Goal: Information Seeking & Learning: Check status

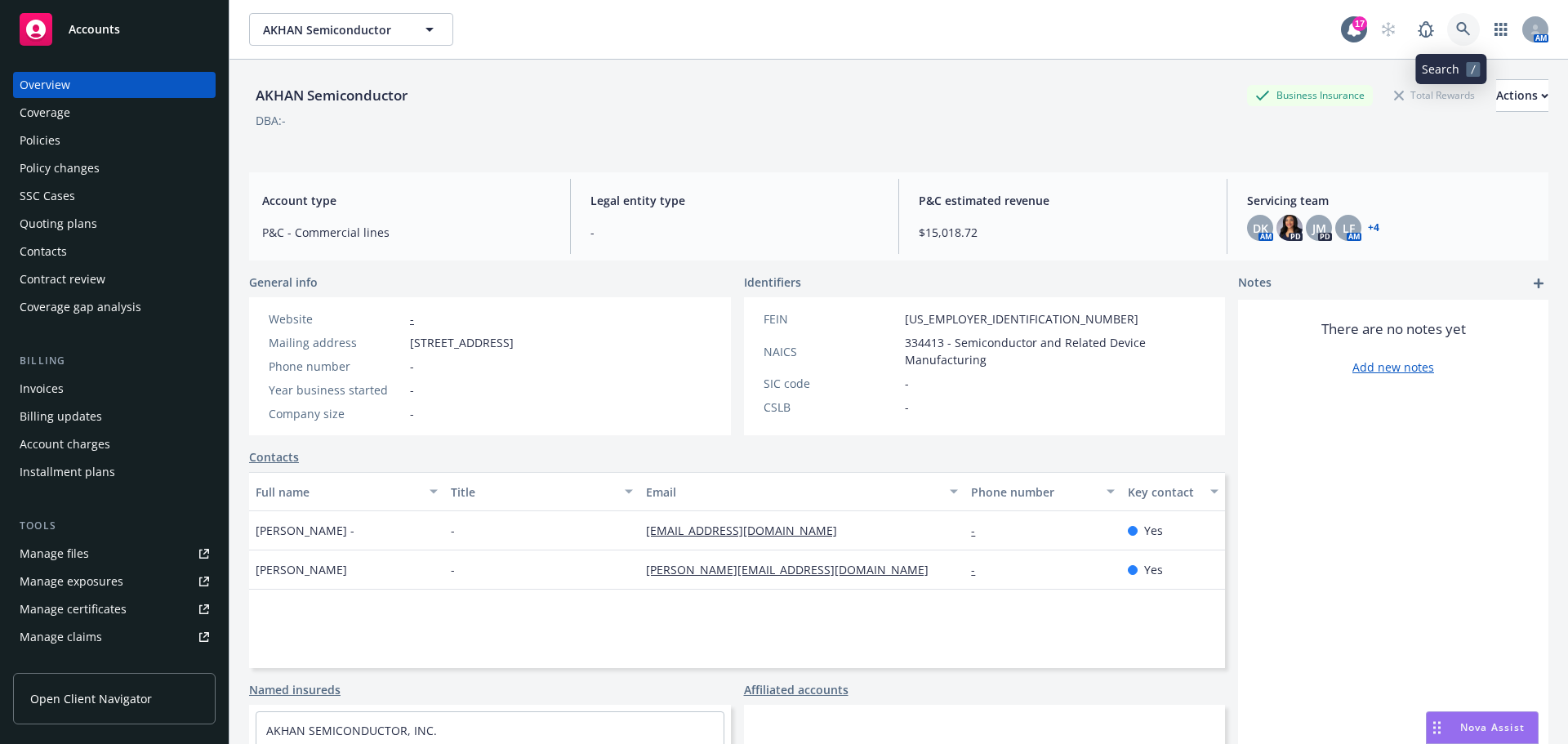
click at [1456, 35] on icon at bounding box center [1463, 29] width 14 height 14
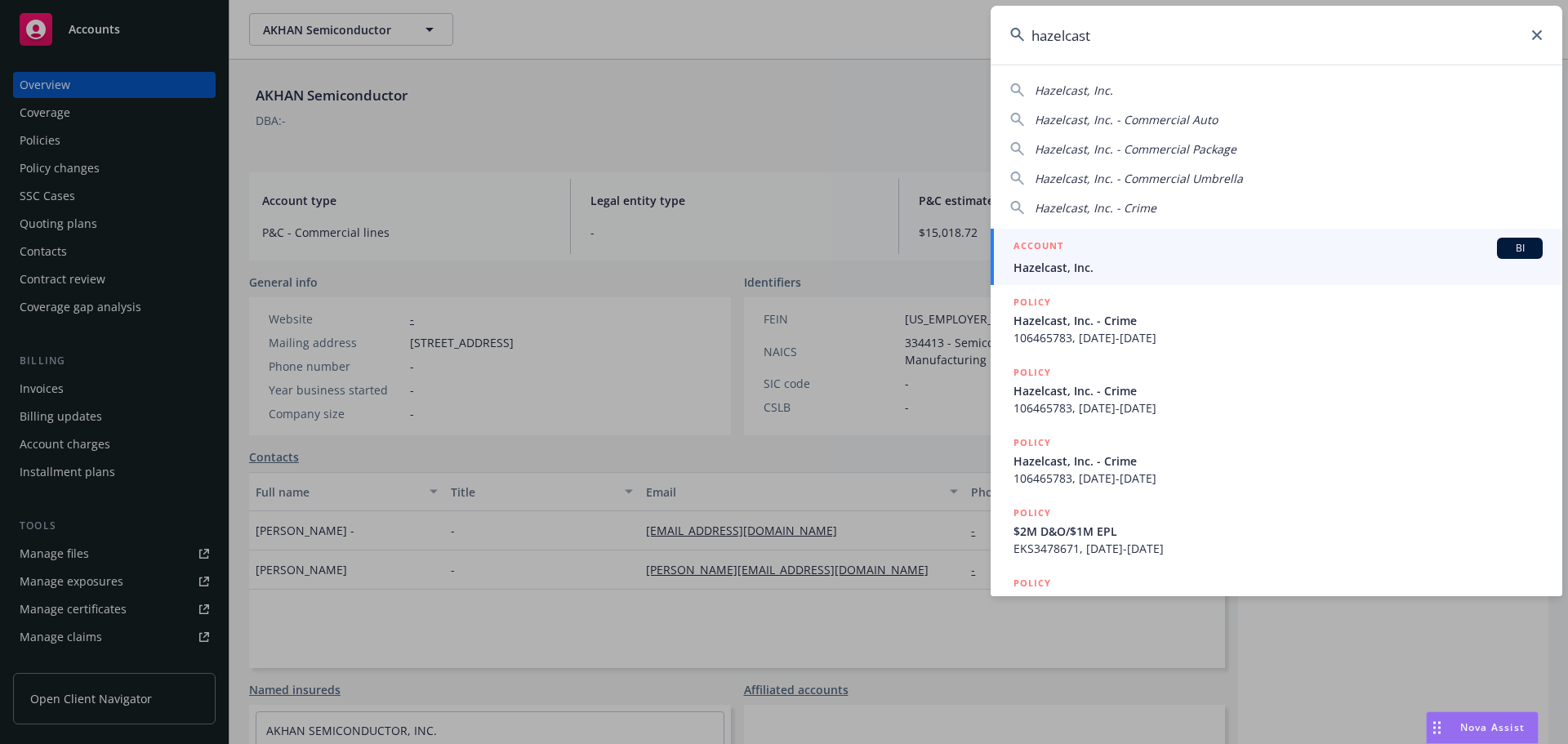
type input "hazelcast"
click at [1062, 253] on h5 "ACCOUNT" at bounding box center [1039, 247] width 50 height 19
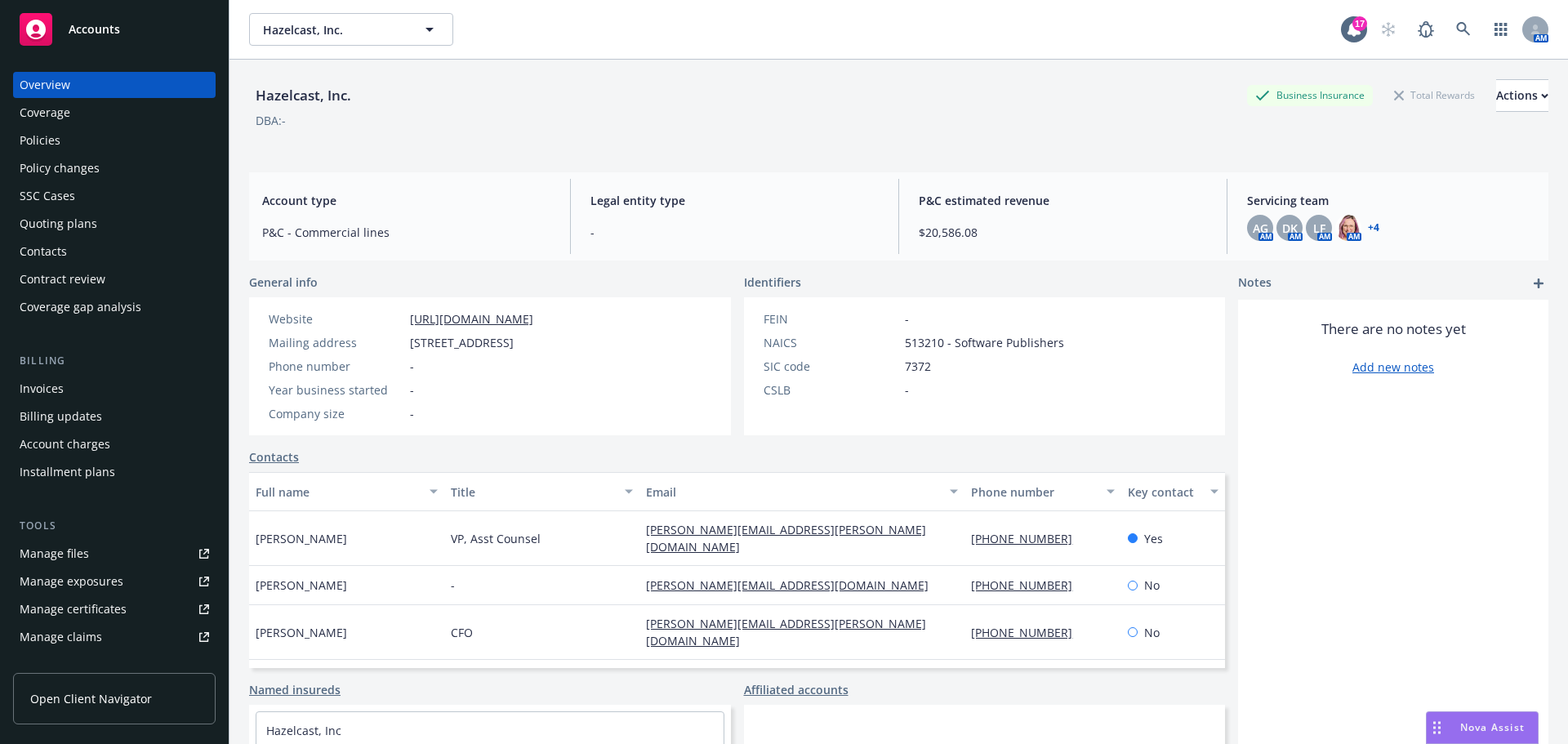
click at [62, 247] on div "Contacts" at bounding box center [42, 251] width 47 height 26
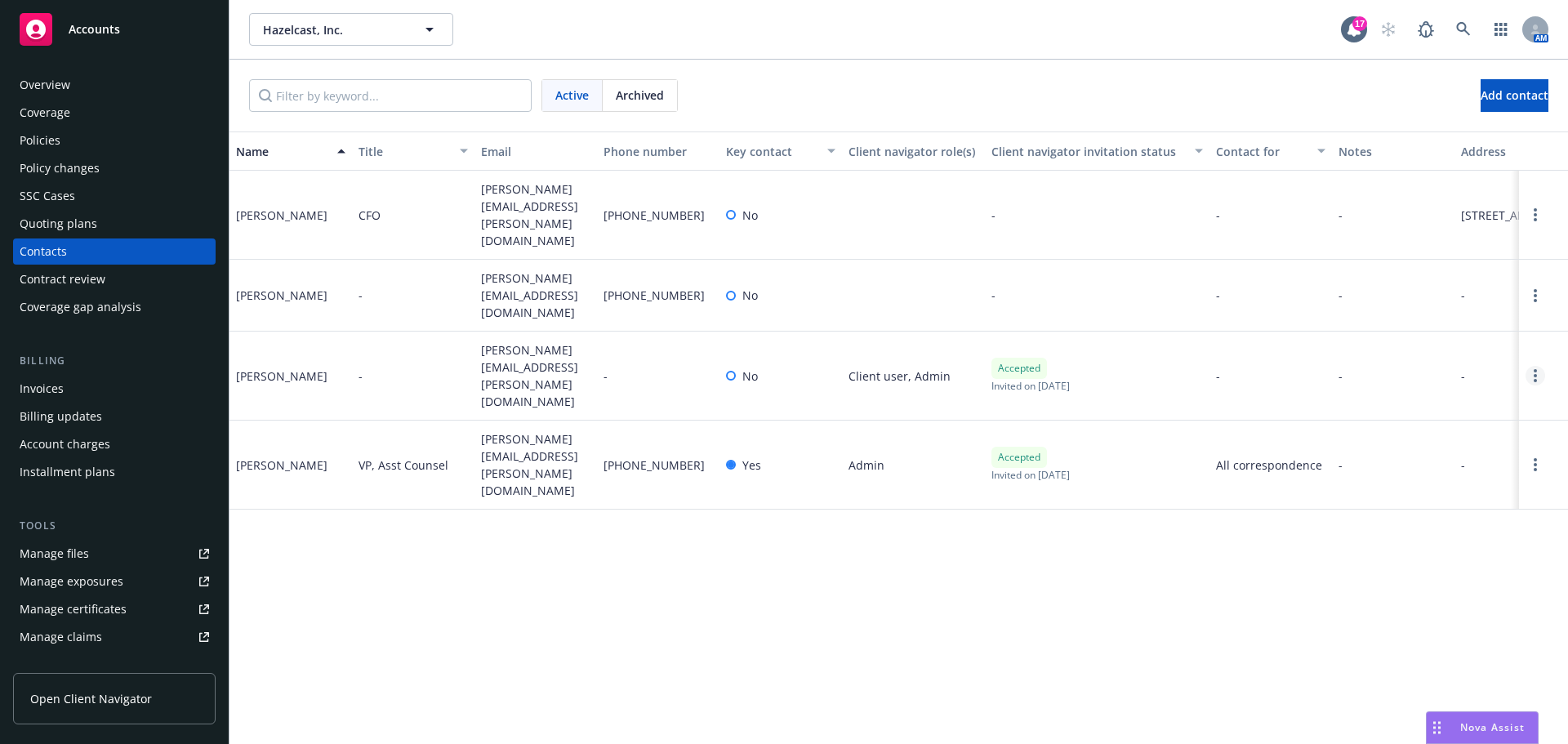
click at [1537, 366] on link "Open options" at bounding box center [1535, 375] width 19 height 19
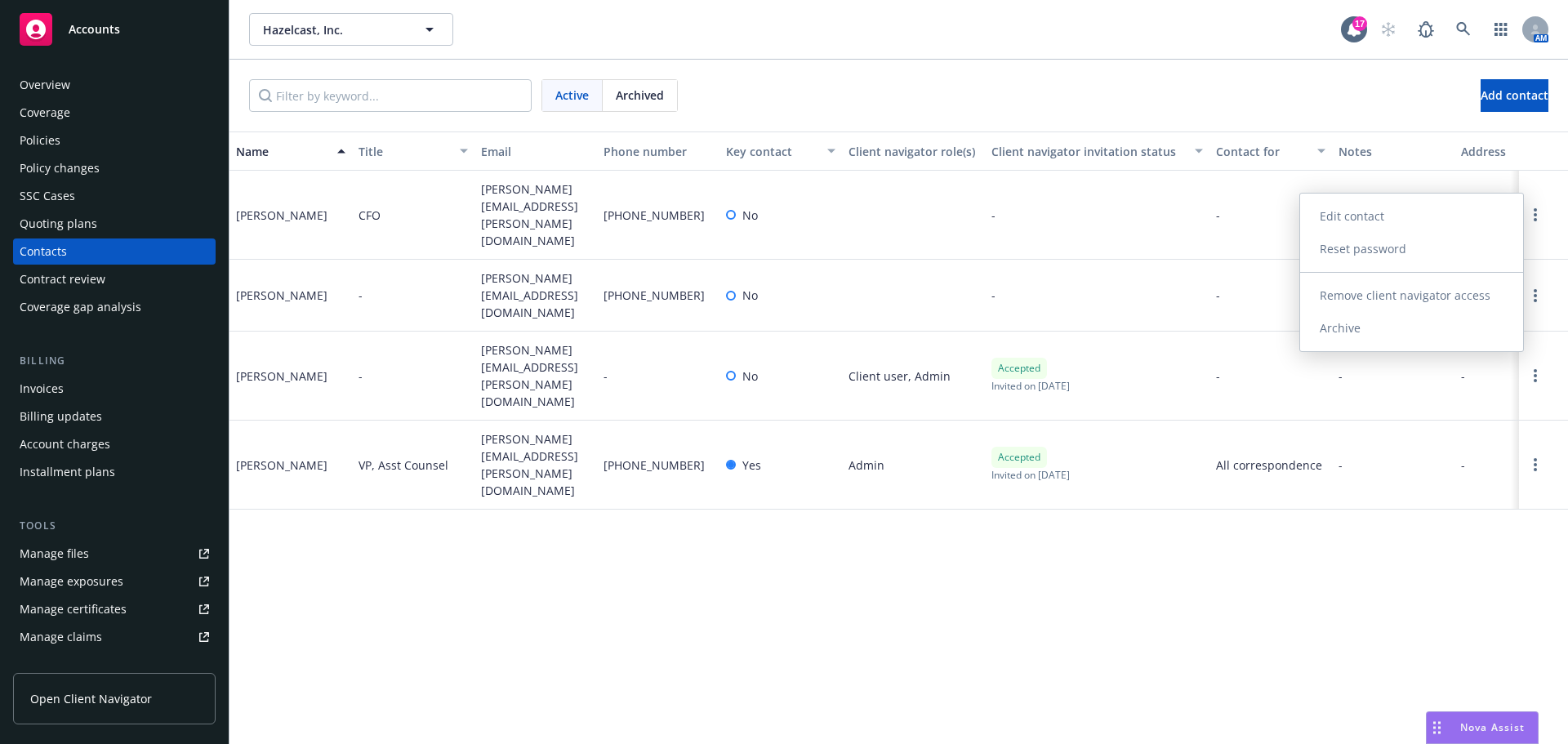
click at [1376, 208] on link "Edit contact" at bounding box center [1412, 217] width 223 height 33
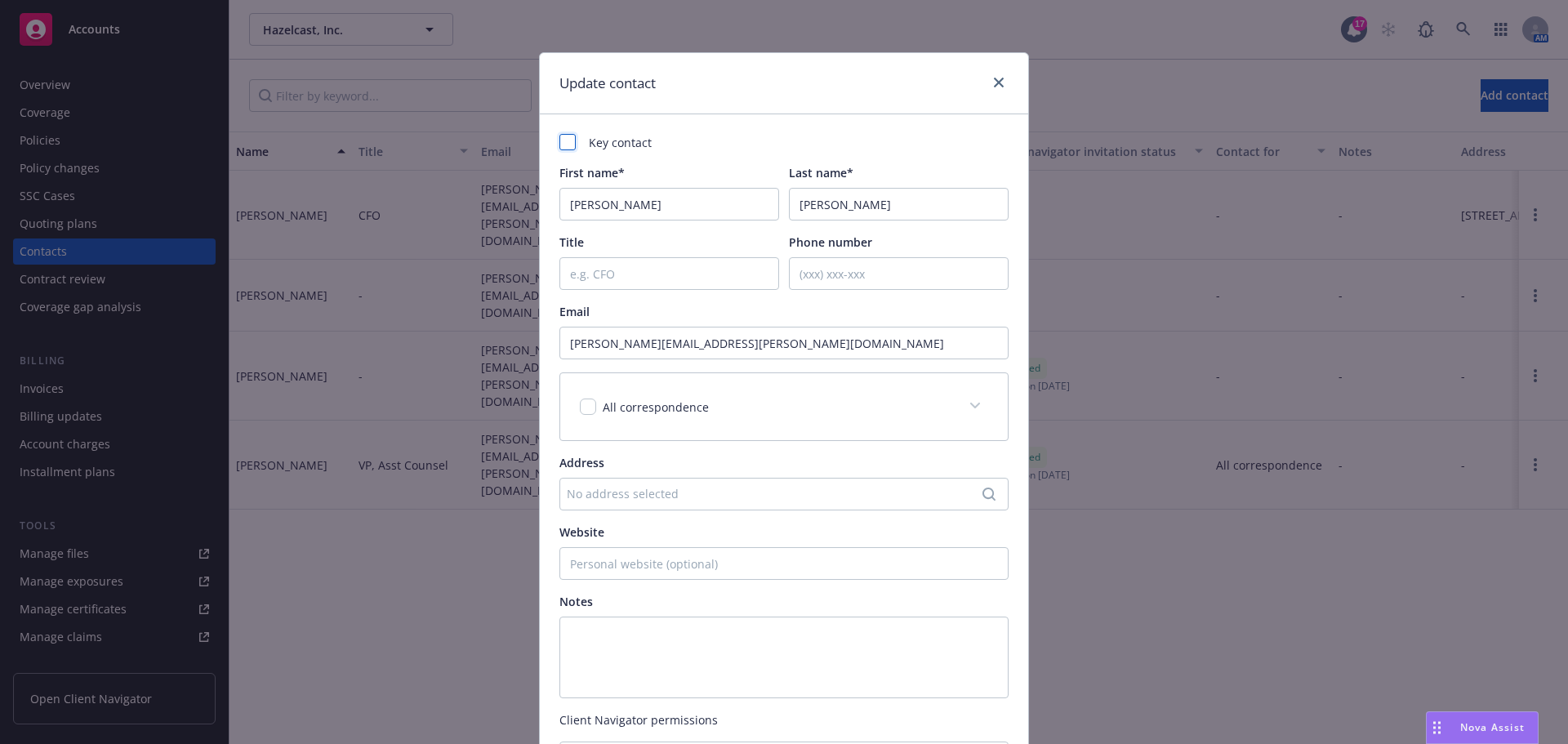
click at [564, 138] on div at bounding box center [567, 141] width 16 height 16
checkbox input "true"
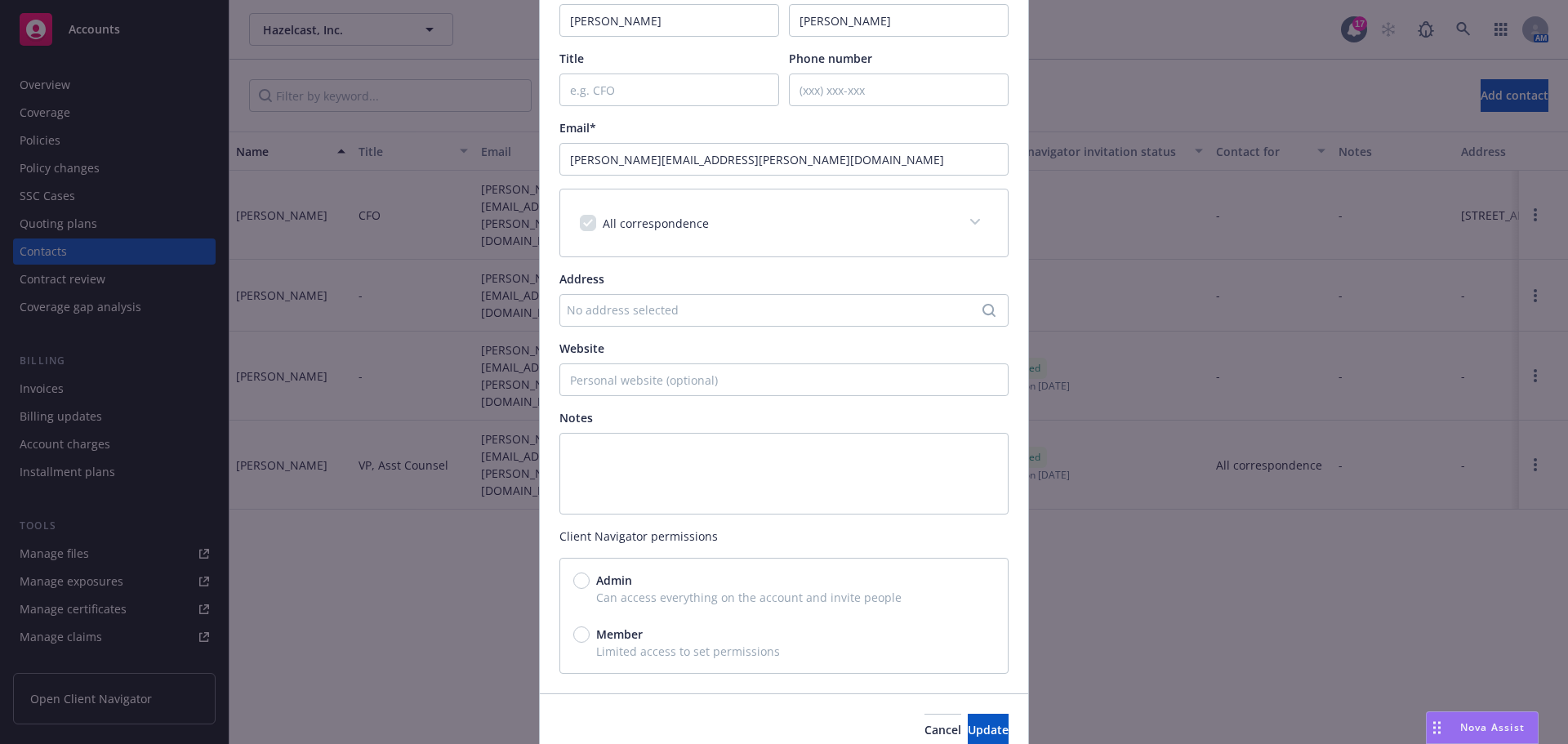
scroll to position [259, 0]
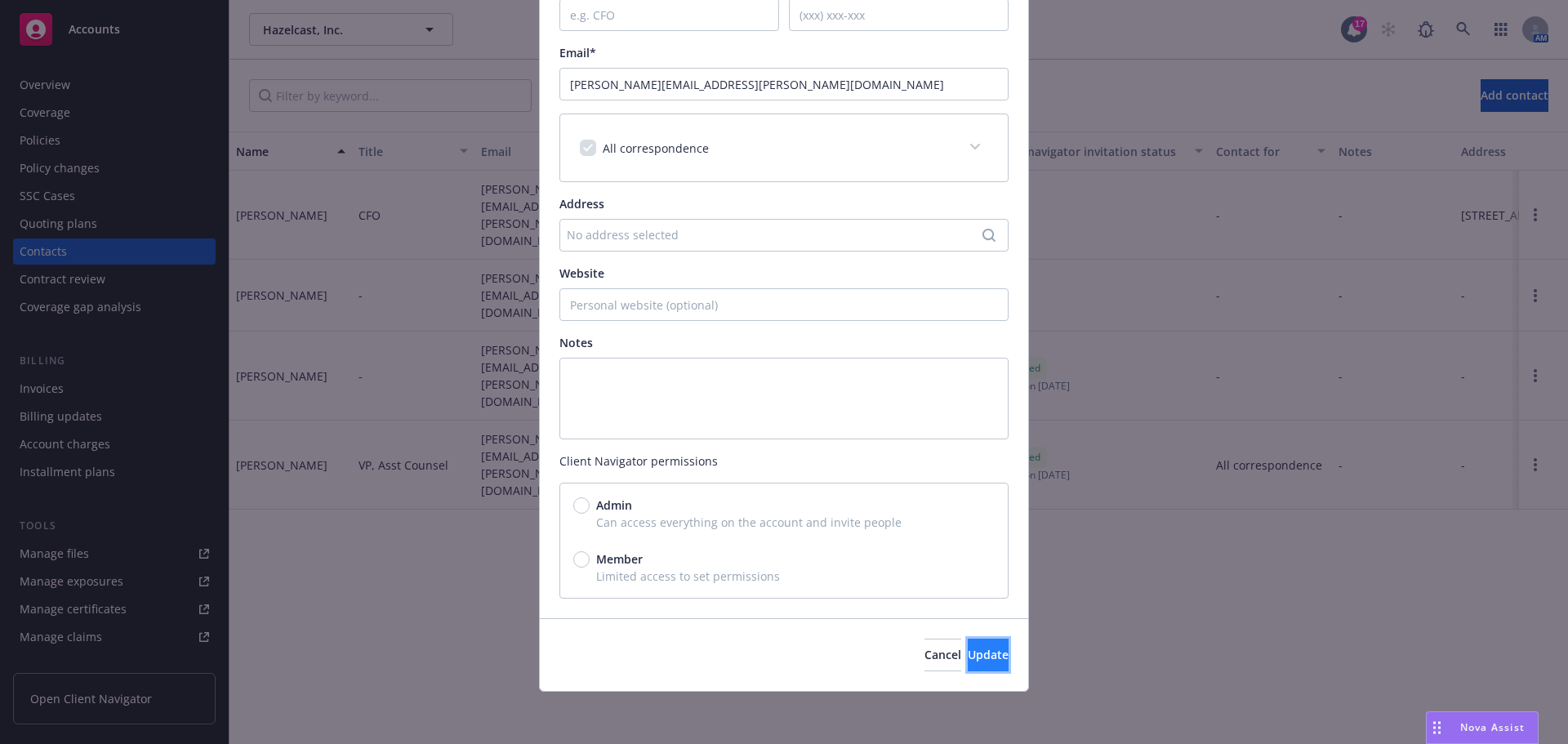
click at [968, 658] on span "Update" at bounding box center [989, 654] width 40 height 15
radio input "true"
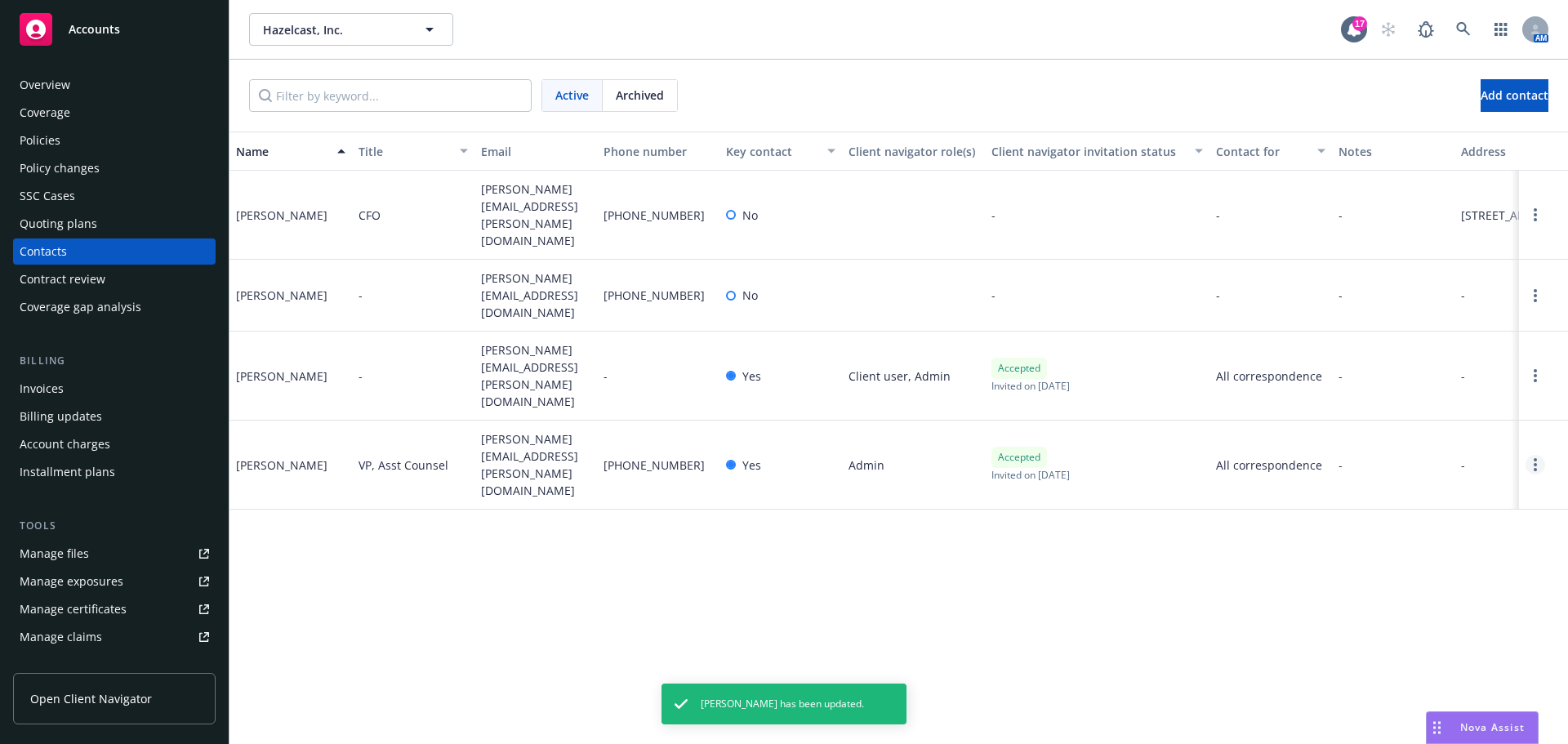
click at [1539, 455] on link "Open options" at bounding box center [1535, 465] width 19 height 19
click at [1387, 278] on link "Edit contact" at bounding box center [1412, 282] width 223 height 33
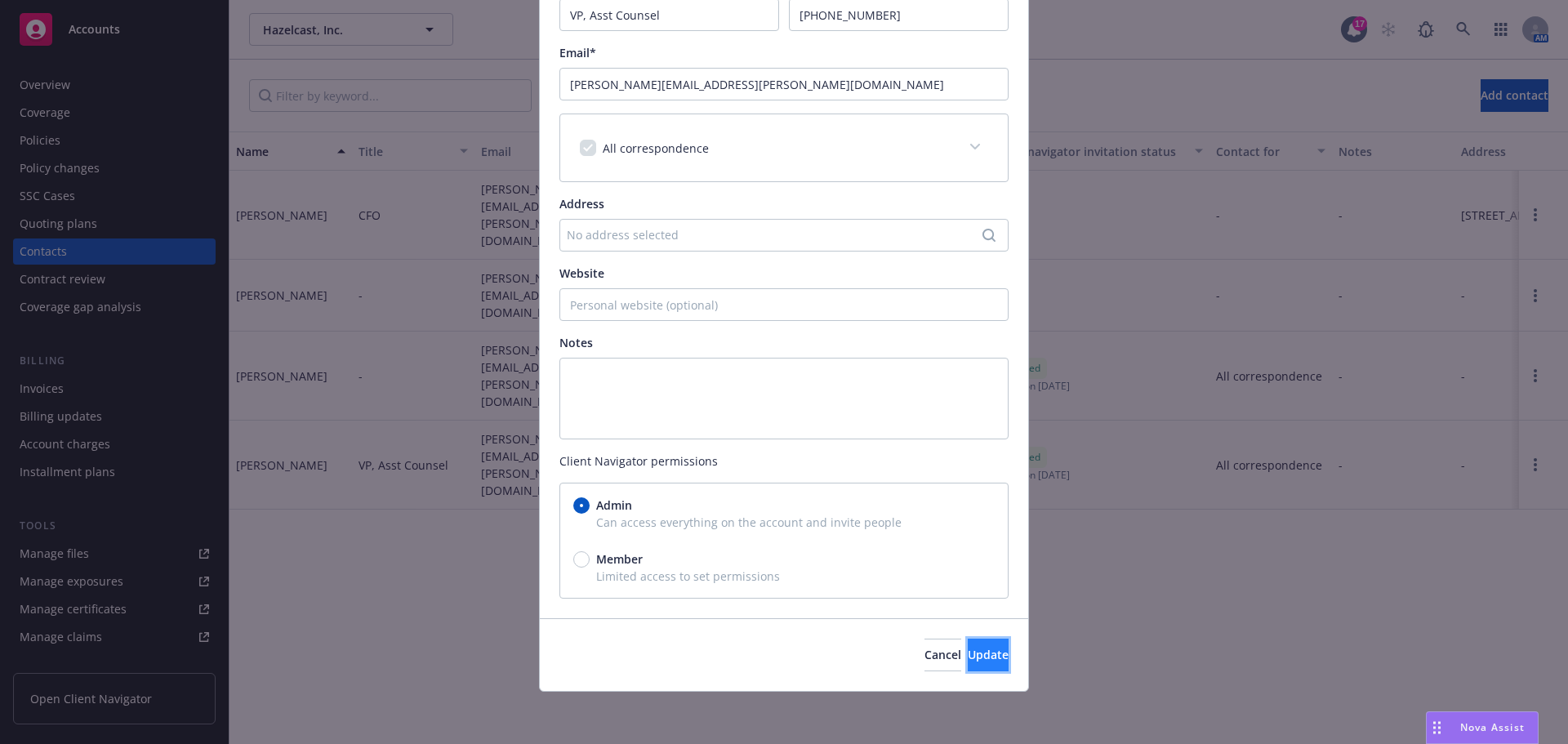
click at [968, 655] on span "Update" at bounding box center [989, 654] width 40 height 15
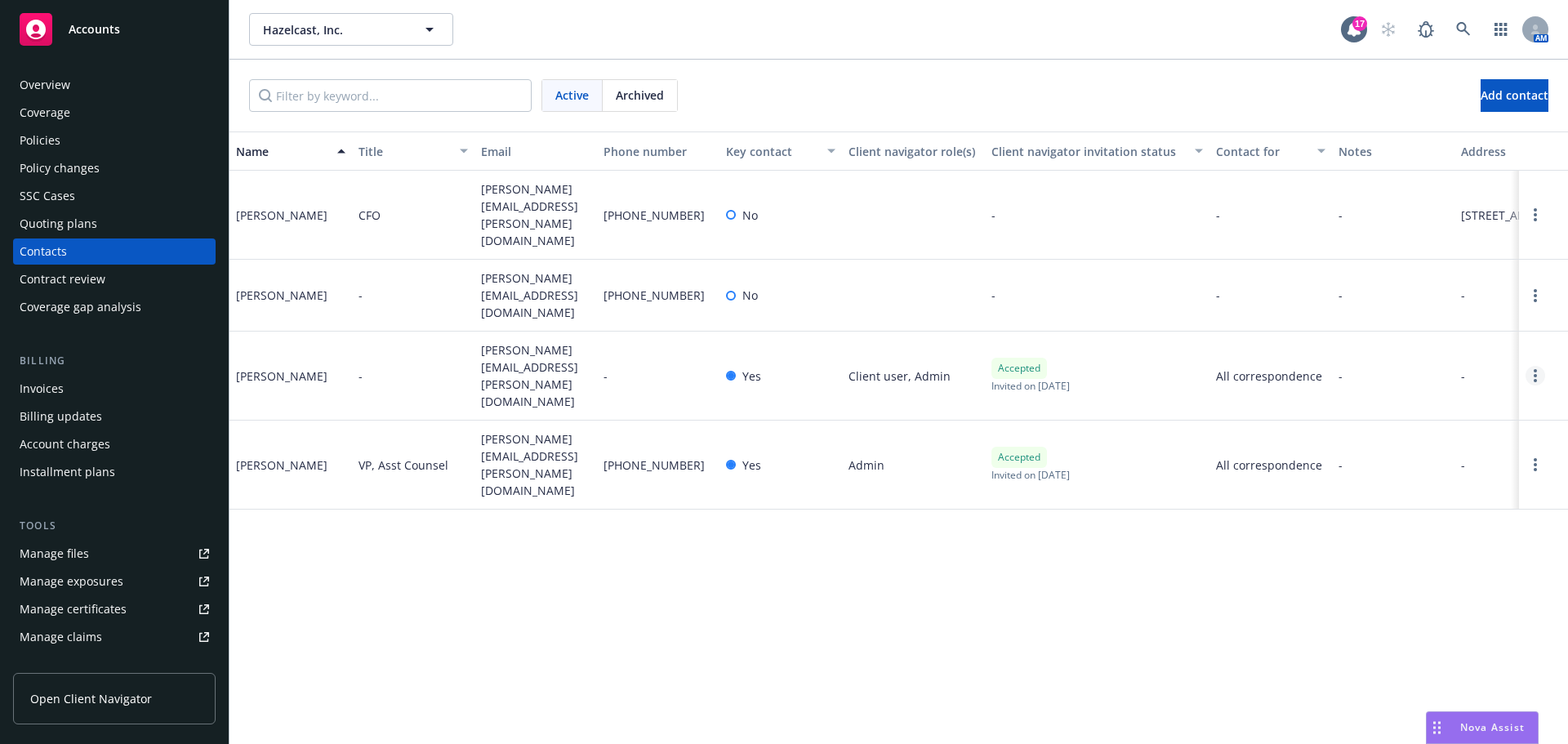
click at [1540, 366] on link "Open options" at bounding box center [1535, 375] width 19 height 19
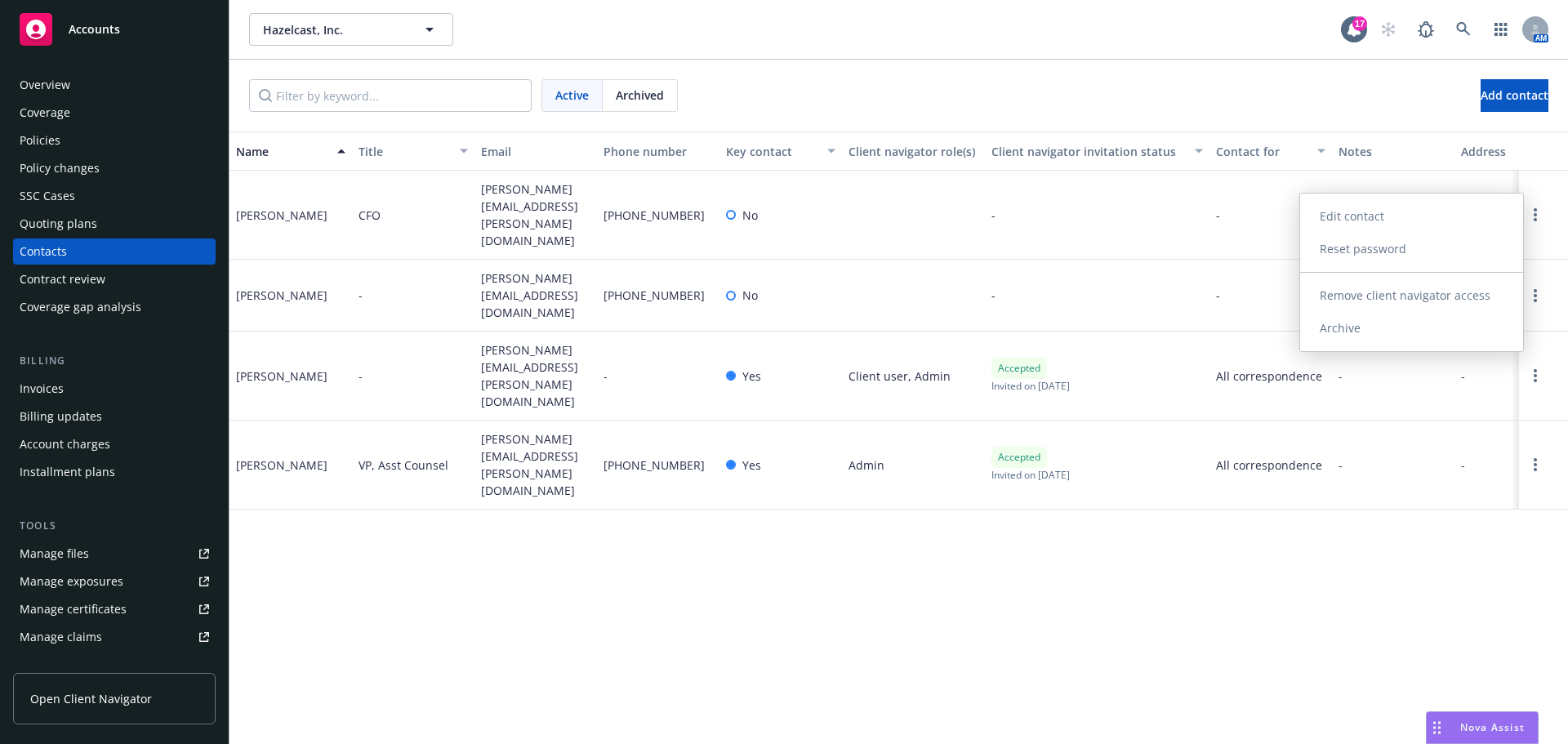
click at [1407, 205] on link "Edit contact" at bounding box center [1412, 217] width 223 height 33
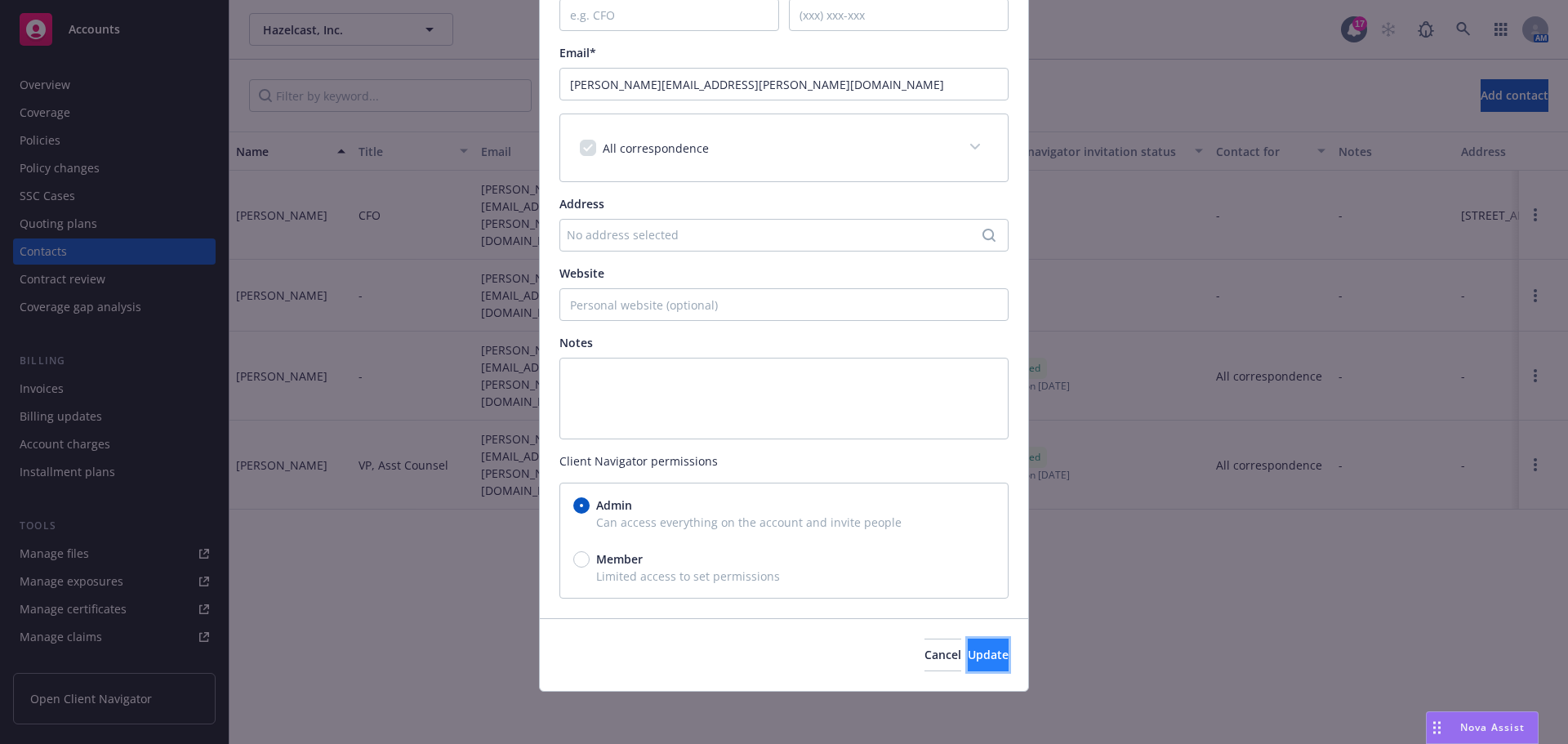
click at [969, 657] on span "Update" at bounding box center [989, 654] width 40 height 15
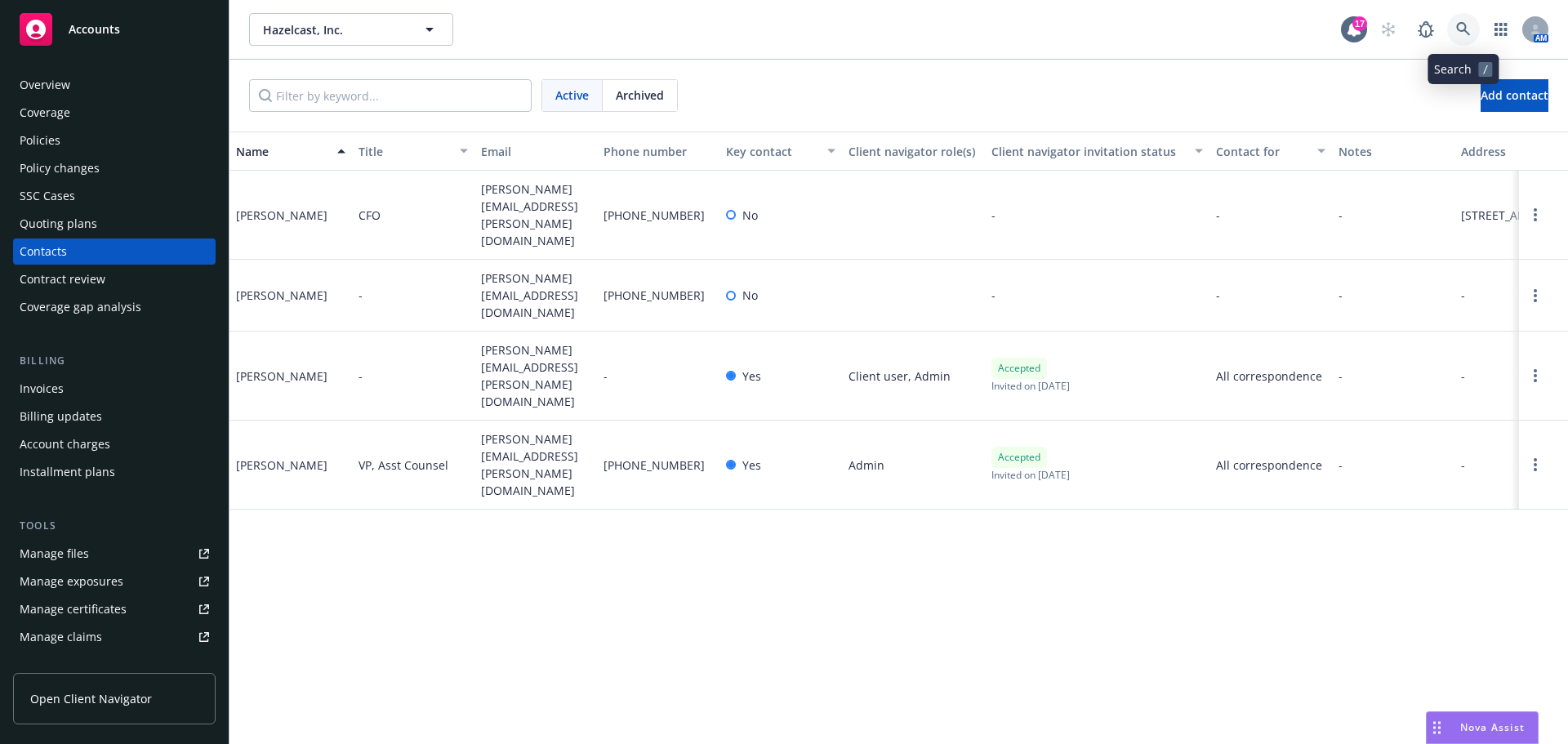
click at [1470, 29] on icon at bounding box center [1463, 29] width 14 height 14
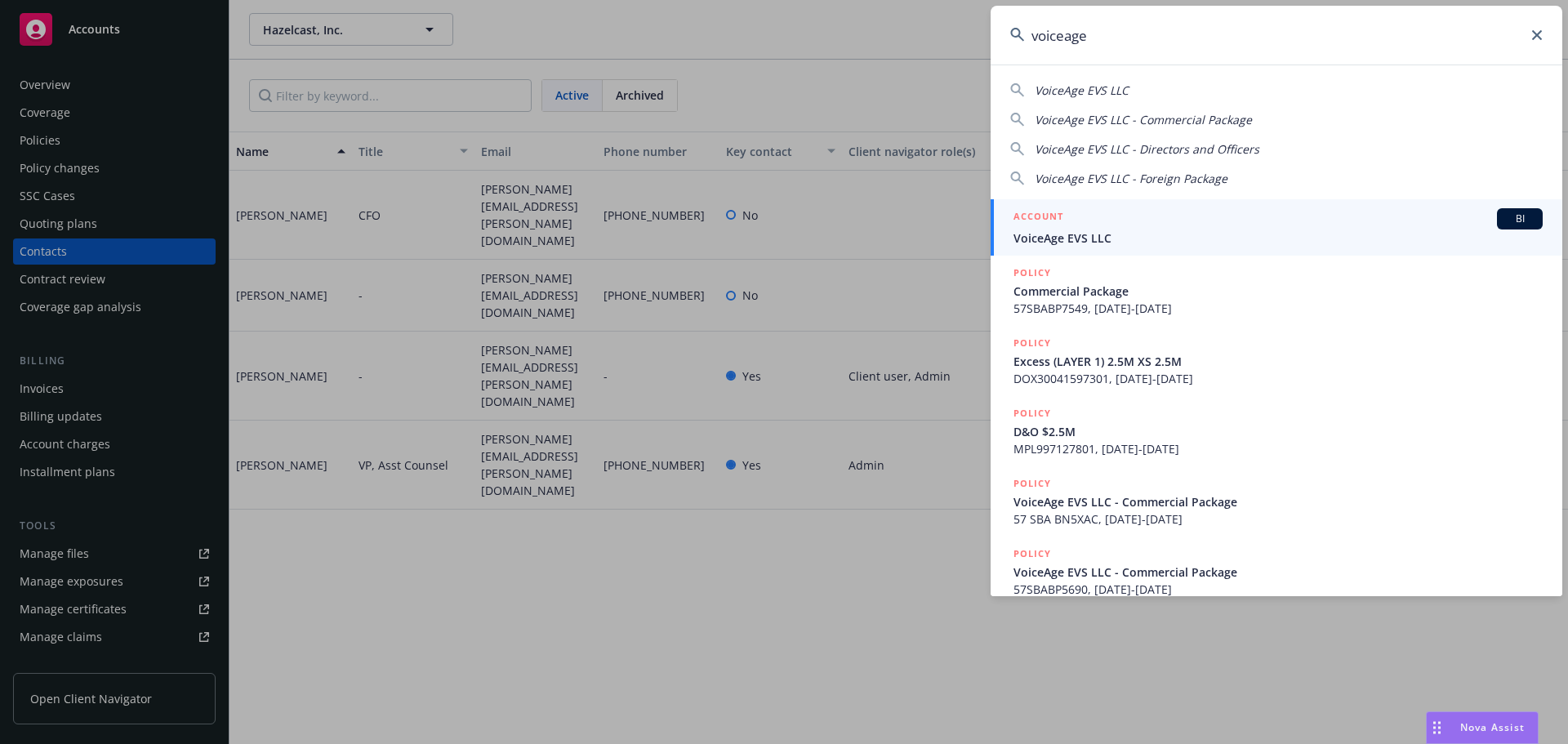
type input "voiceage"
click at [1070, 242] on span "VoiceAge EVS LLC" at bounding box center [1278, 238] width 529 height 17
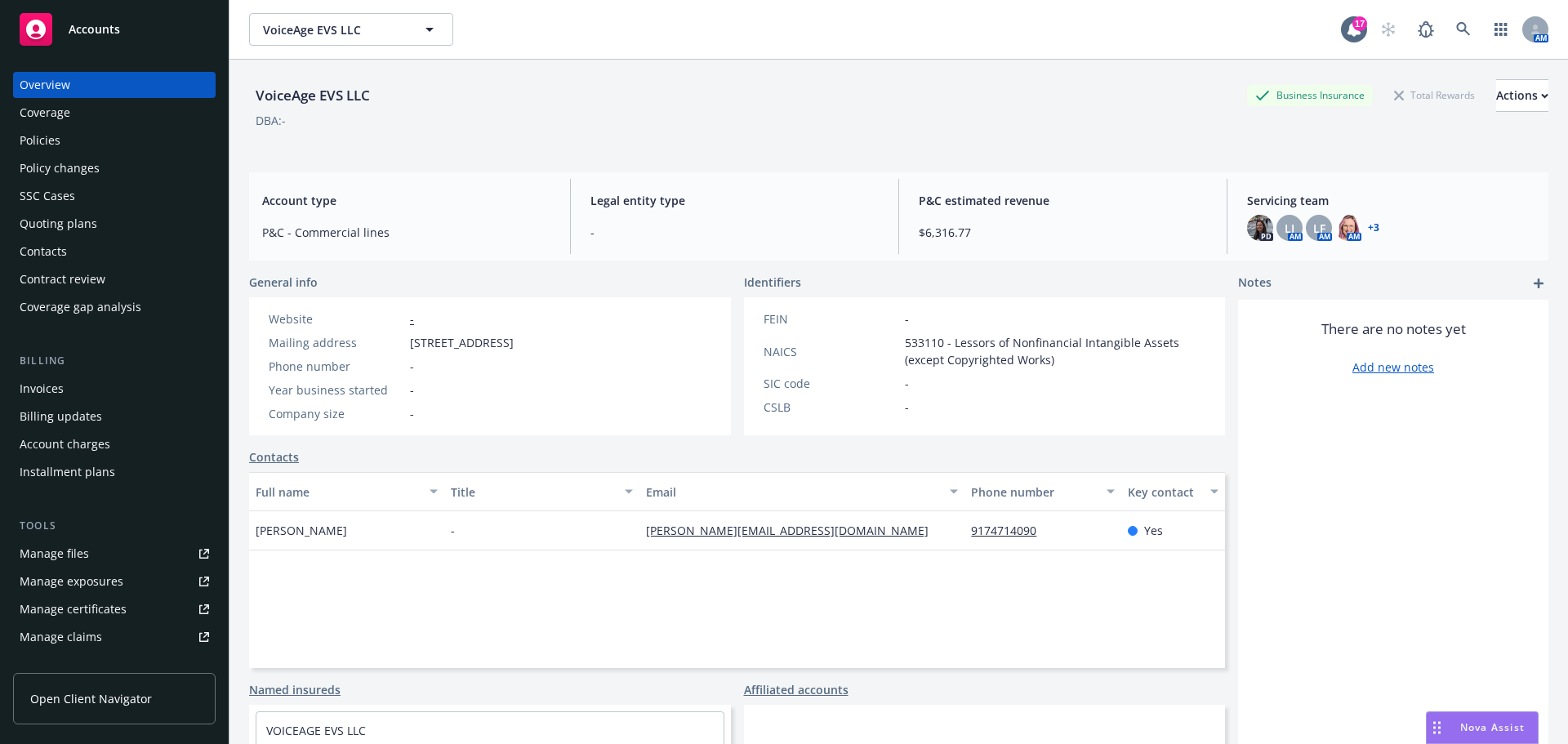
click at [52, 146] on div "Policies" at bounding box center [39, 140] width 40 height 26
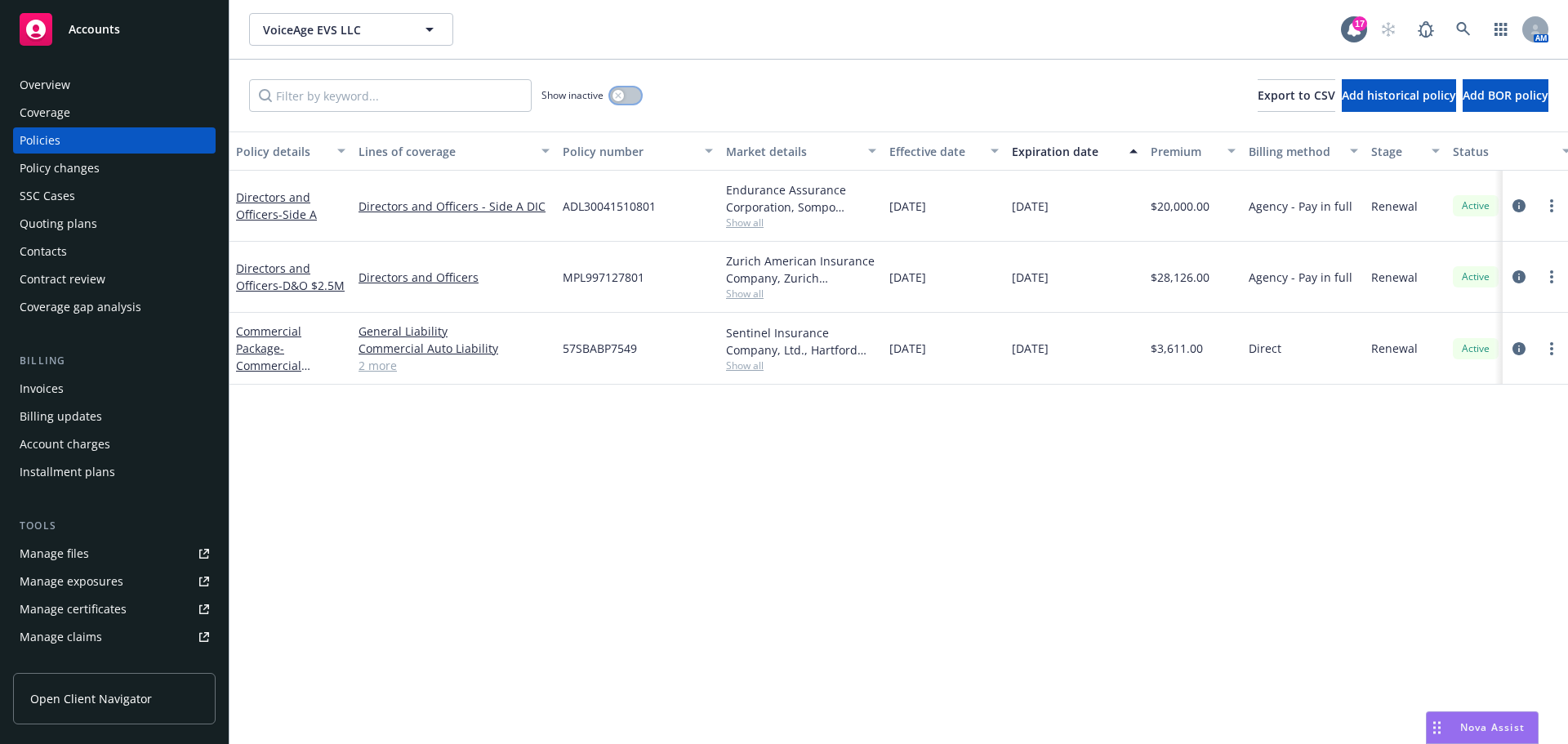
click at [623, 96] on div "button" at bounding box center [618, 95] width 12 height 12
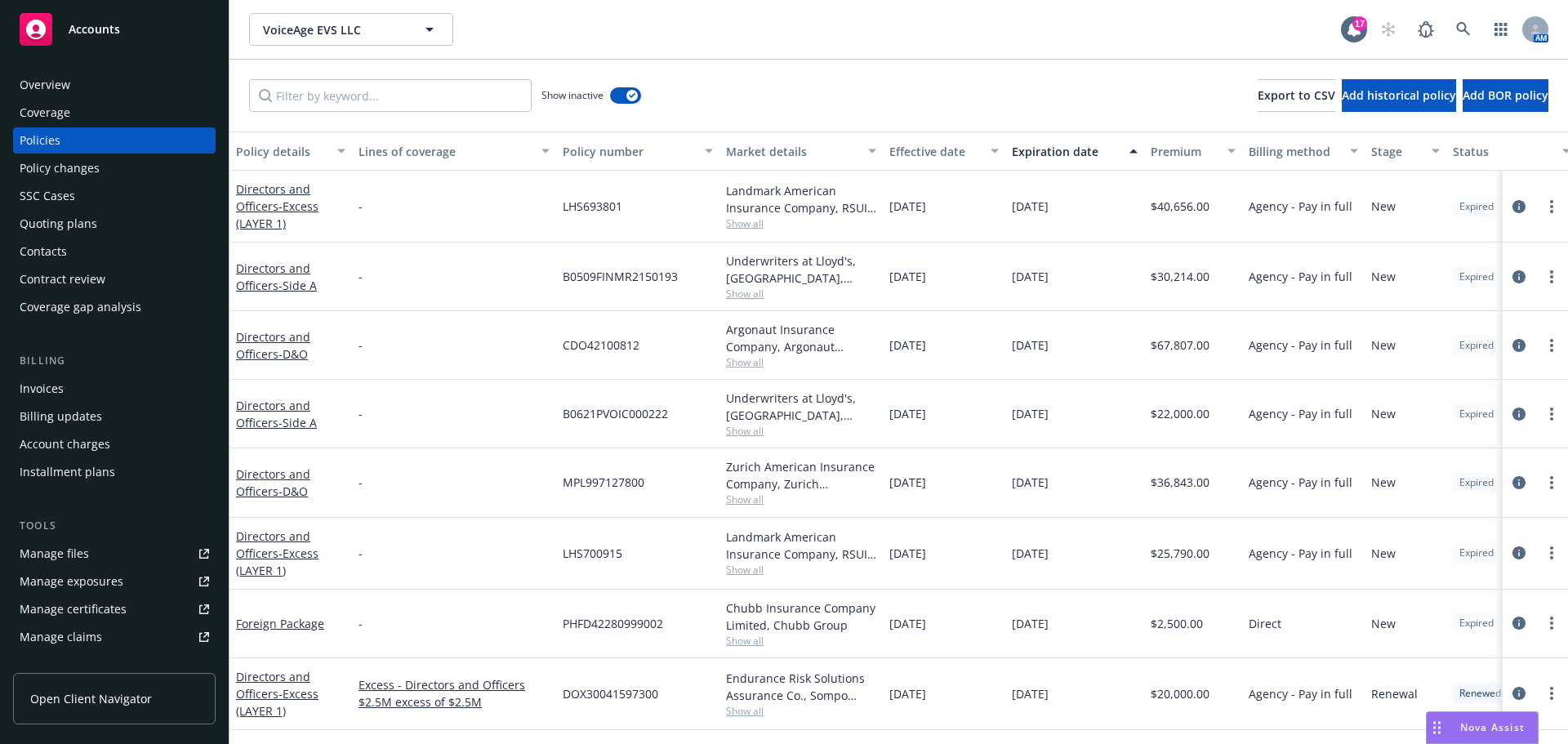
click at [1039, 150] on div "Expiration date" at bounding box center [1066, 152] width 108 height 17
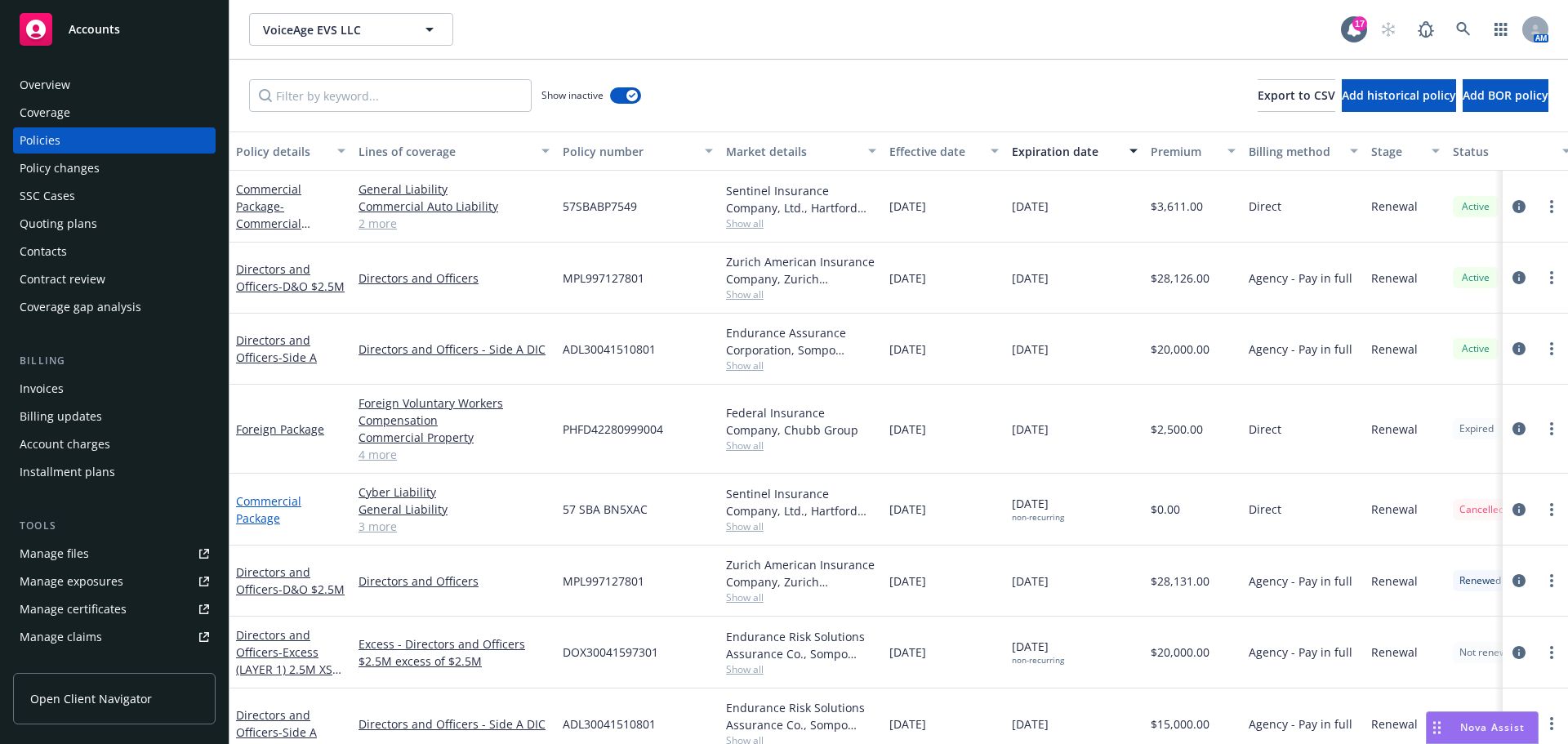
click at [278, 500] on link "Commercial Package" at bounding box center [269, 510] width 65 height 33
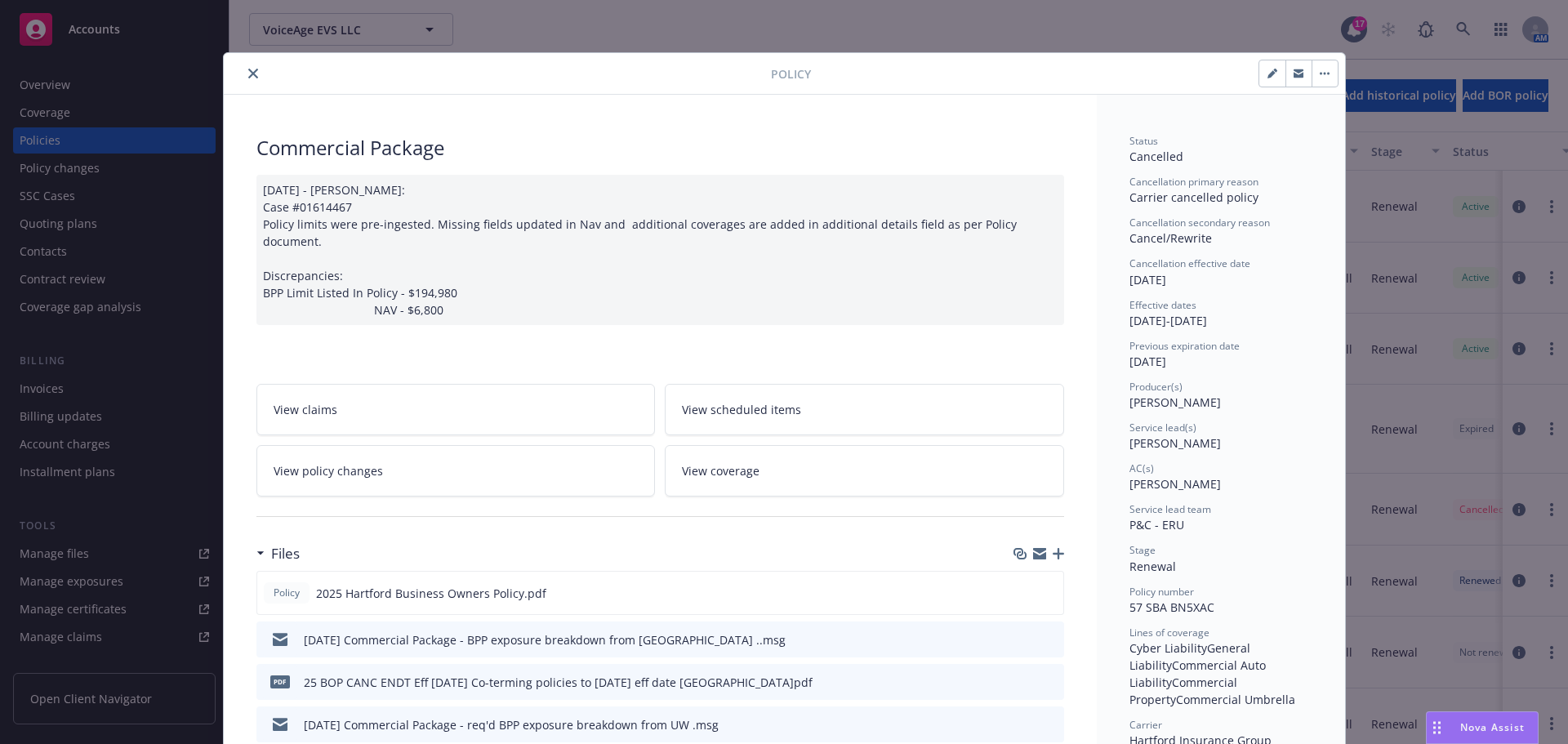
click at [460, 453] on link "View policy changes" at bounding box center [455, 470] width 399 height 51
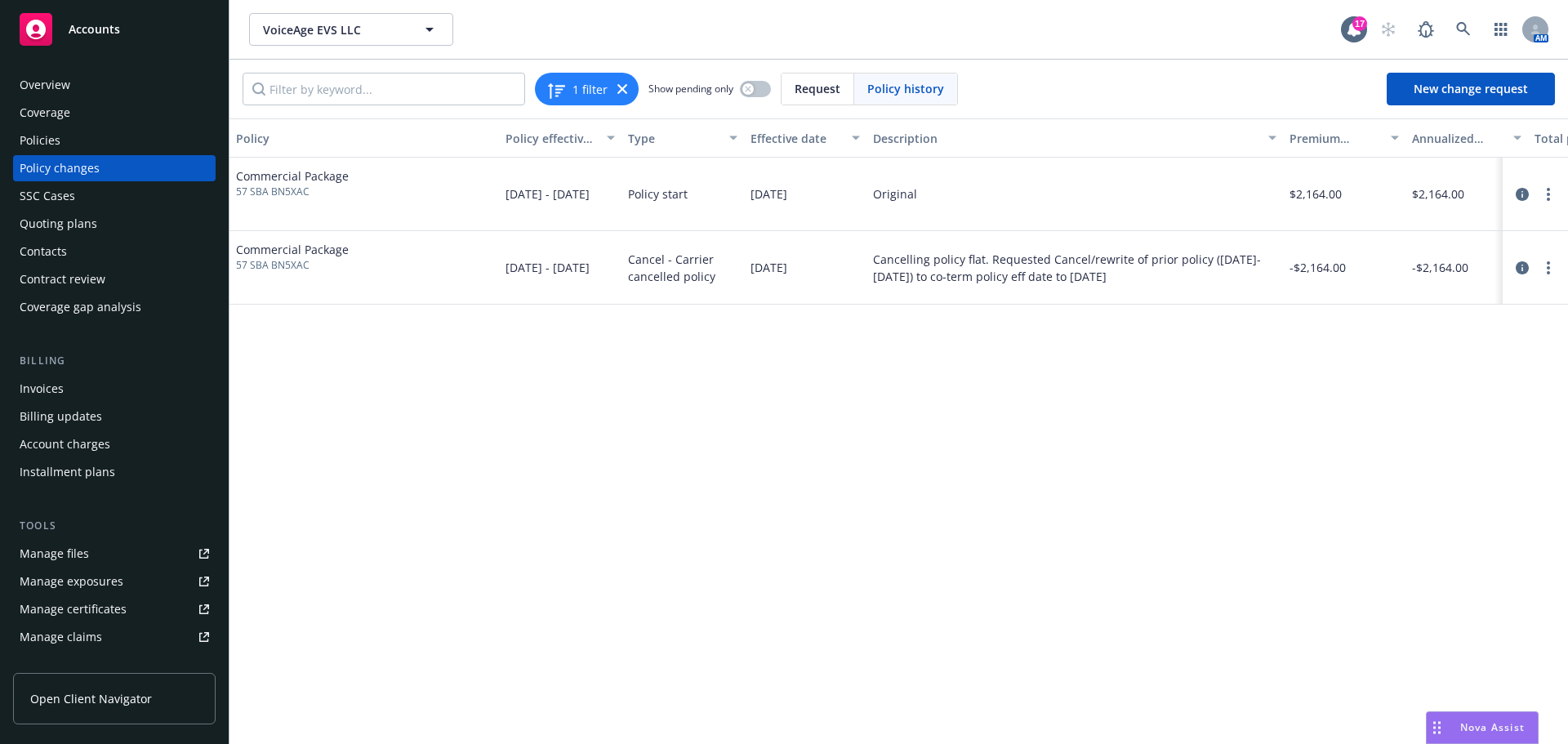
click at [45, 135] on div "Policies" at bounding box center [39, 140] width 40 height 26
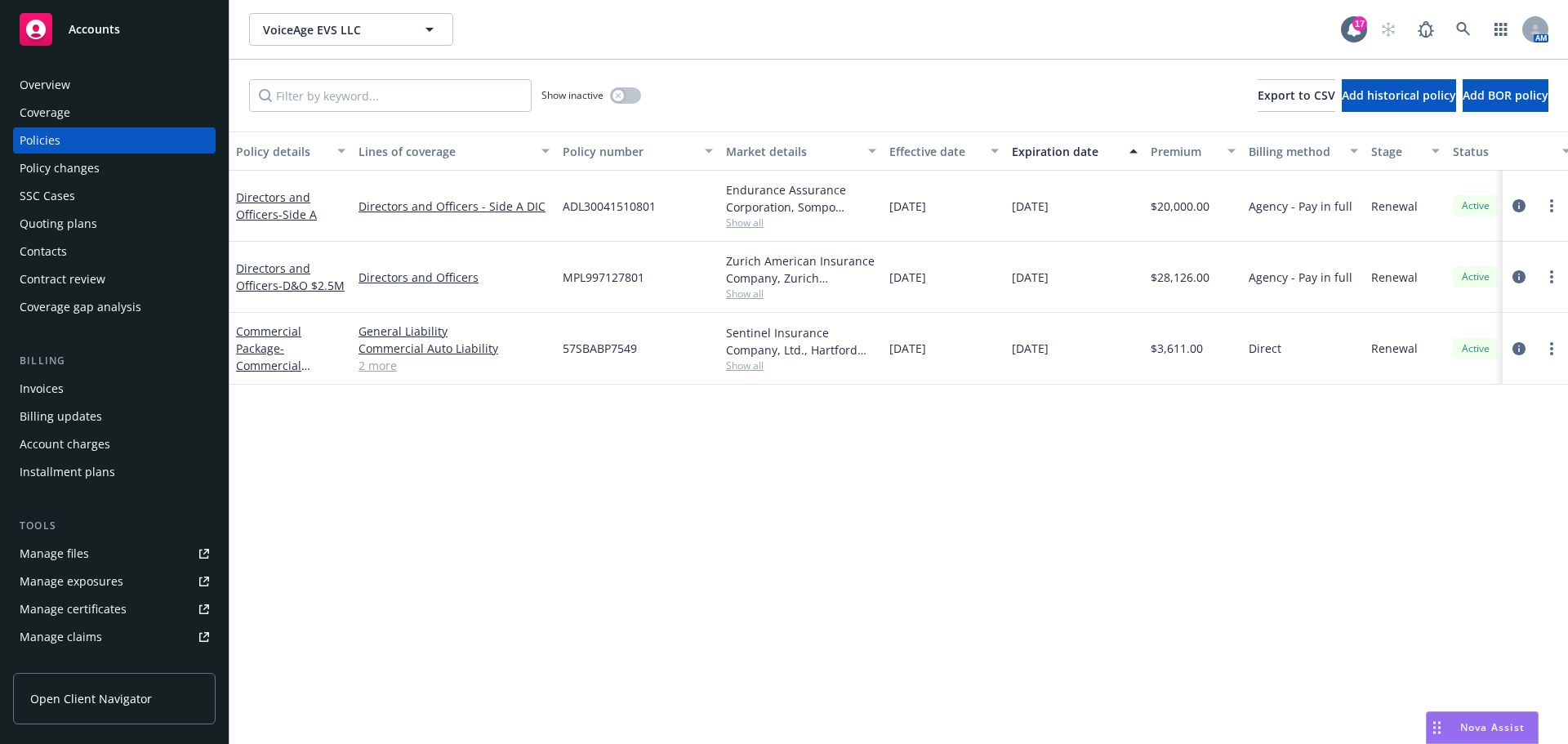
drag, startPoint x: 616, startPoint y: 87, endPoint x: 628, endPoint y: 93, distance: 13.4
click at [617, 87] on div "Show inactive" at bounding box center [592, 95] width 100 height 33
click at [618, 95] on icon "button" at bounding box center [618, 95] width 6 height 6
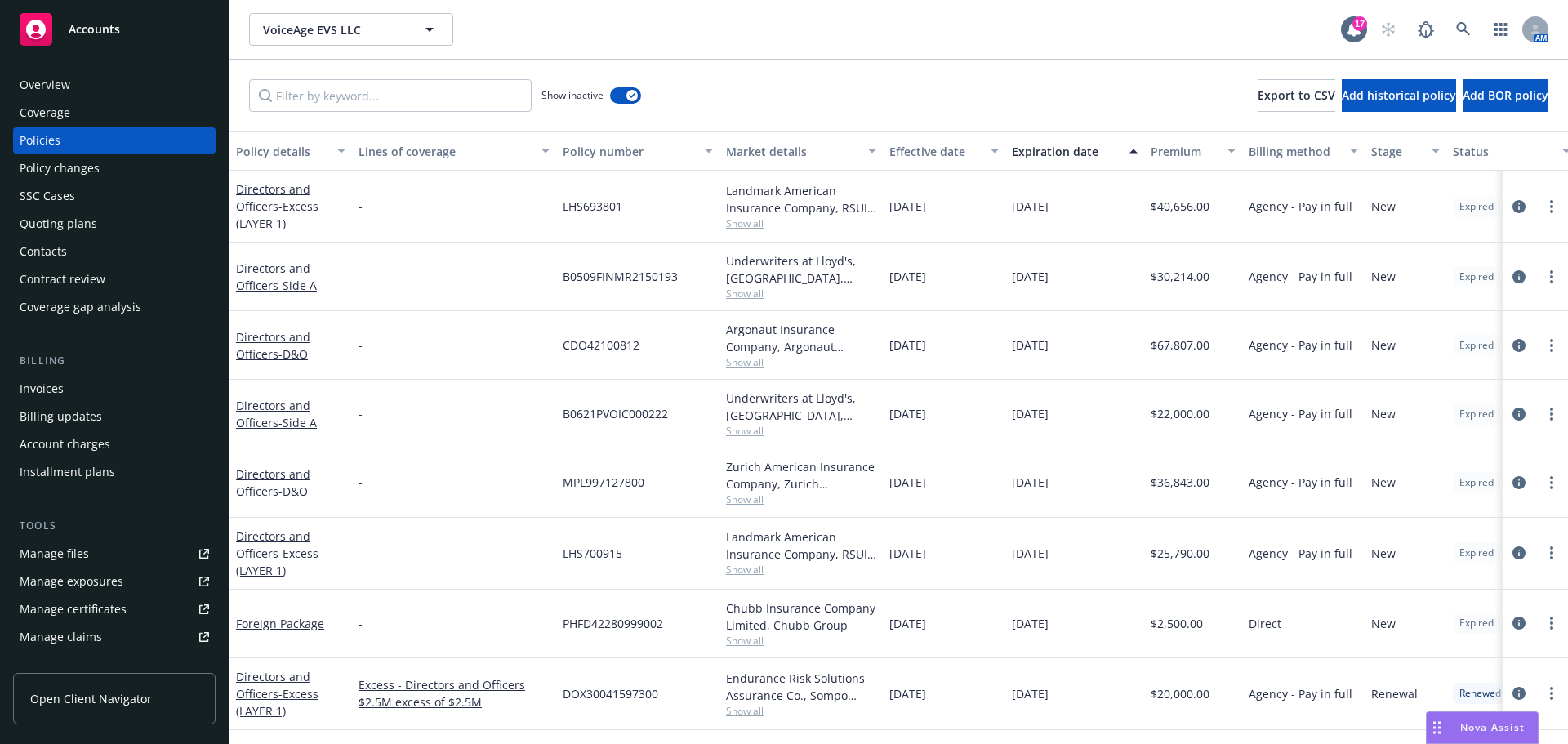
click at [1065, 148] on div "Expiration date" at bounding box center [1066, 152] width 108 height 17
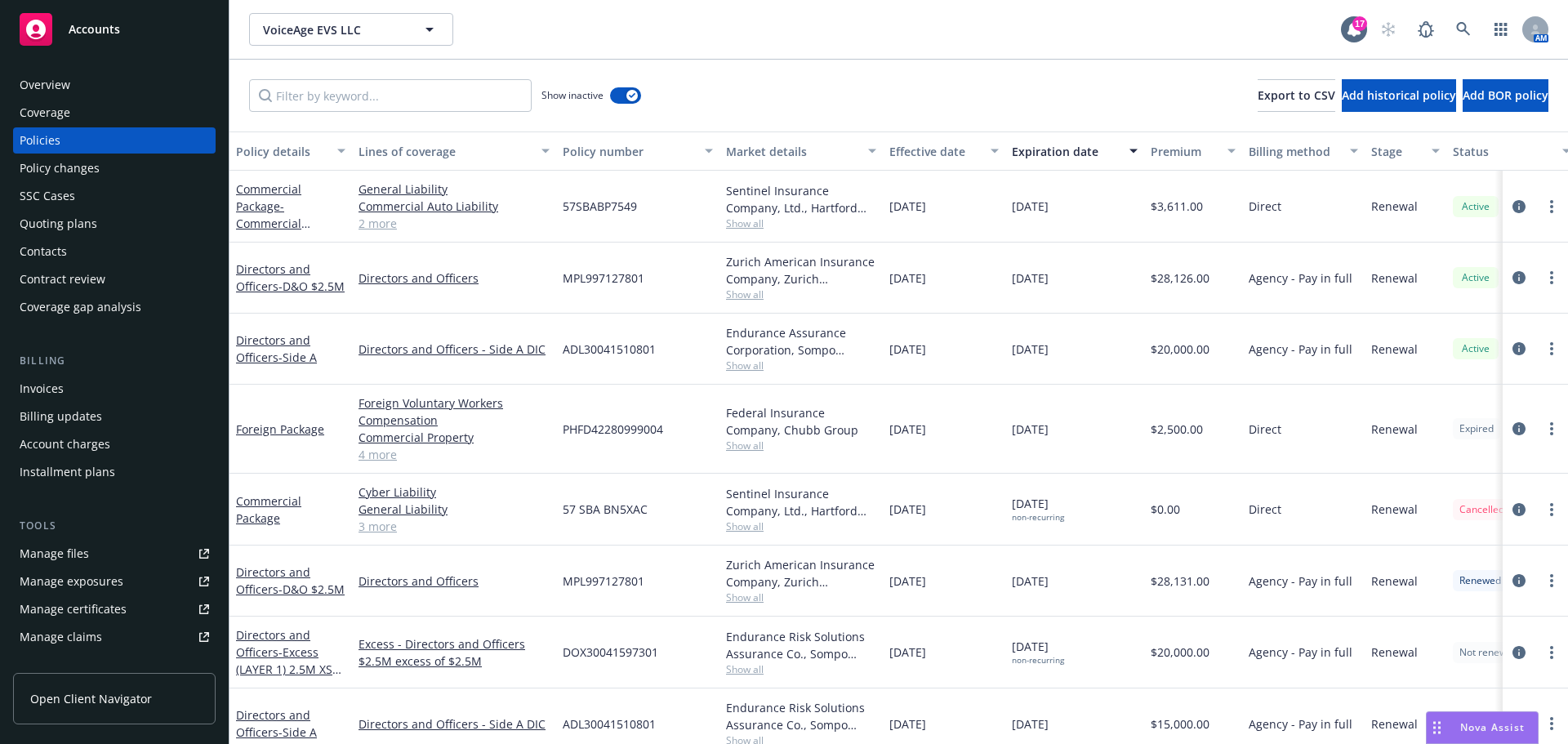
click at [82, 218] on div "Quoting plans" at bounding box center [58, 223] width 78 height 26
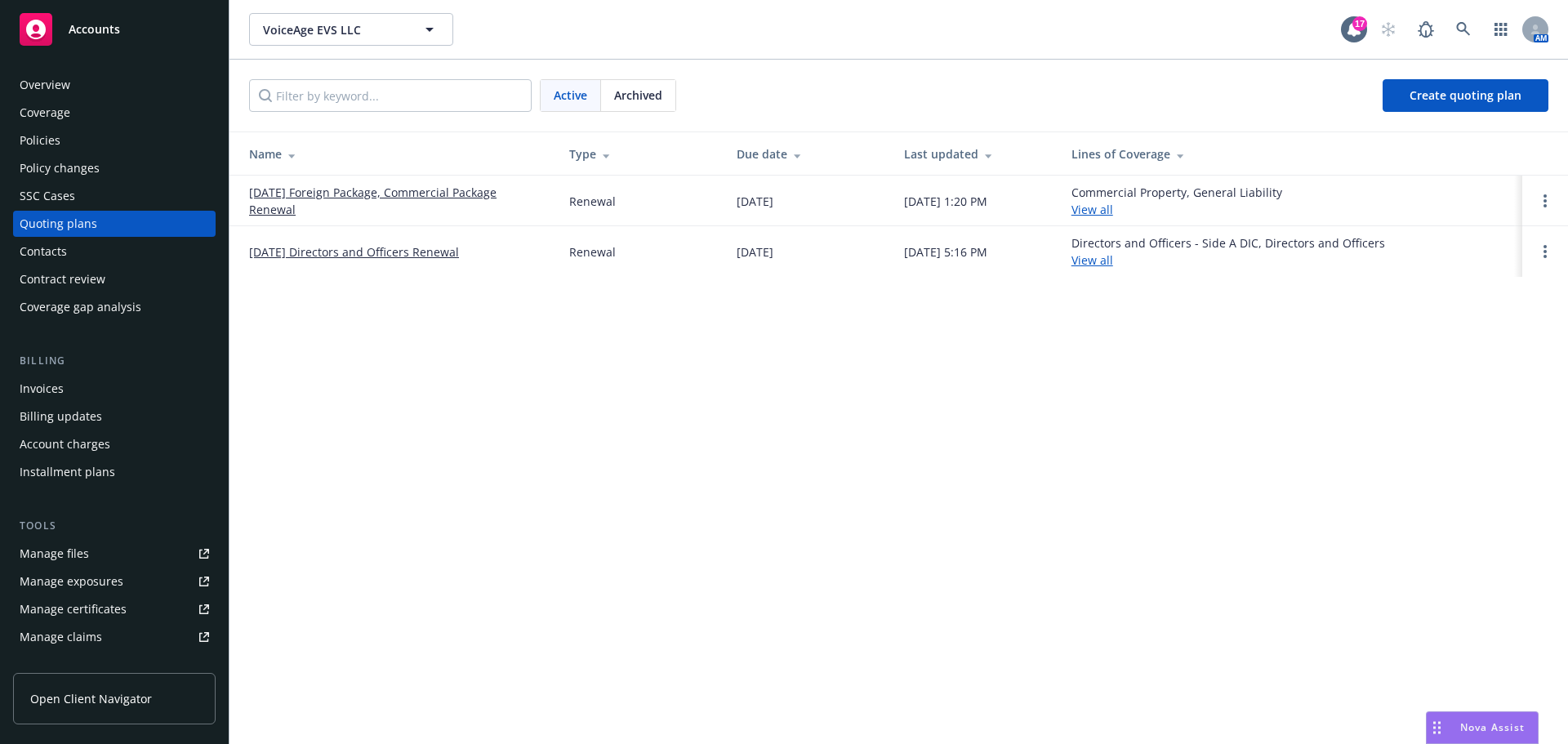
click at [409, 192] on link "[DATE] Foreign Package, Commercial Package Renewal" at bounding box center [396, 201] width 294 height 35
